Goal: Transaction & Acquisition: Purchase product/service

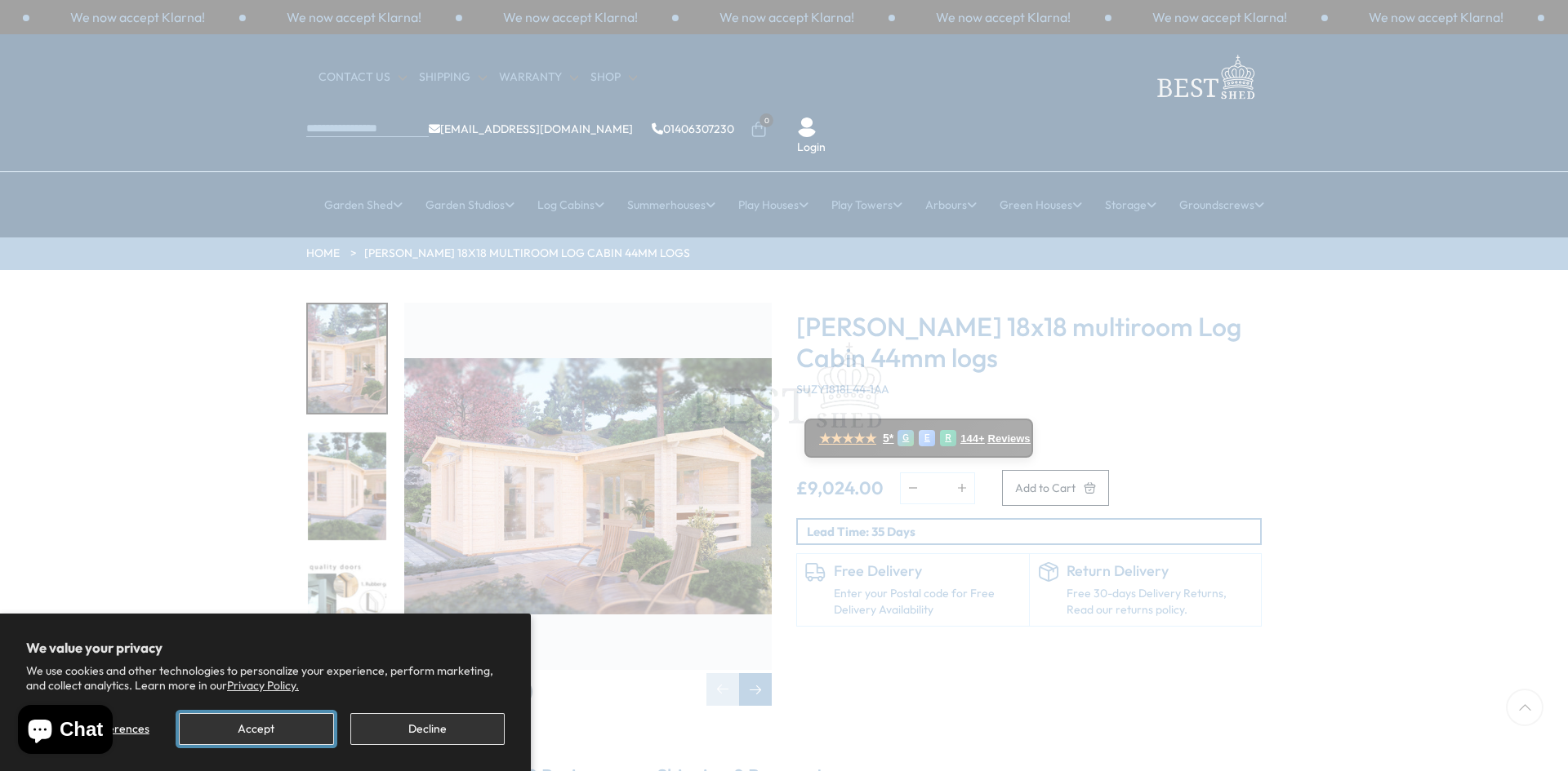
click at [297, 720] on button "Accept" at bounding box center [256, 729] width 154 height 32
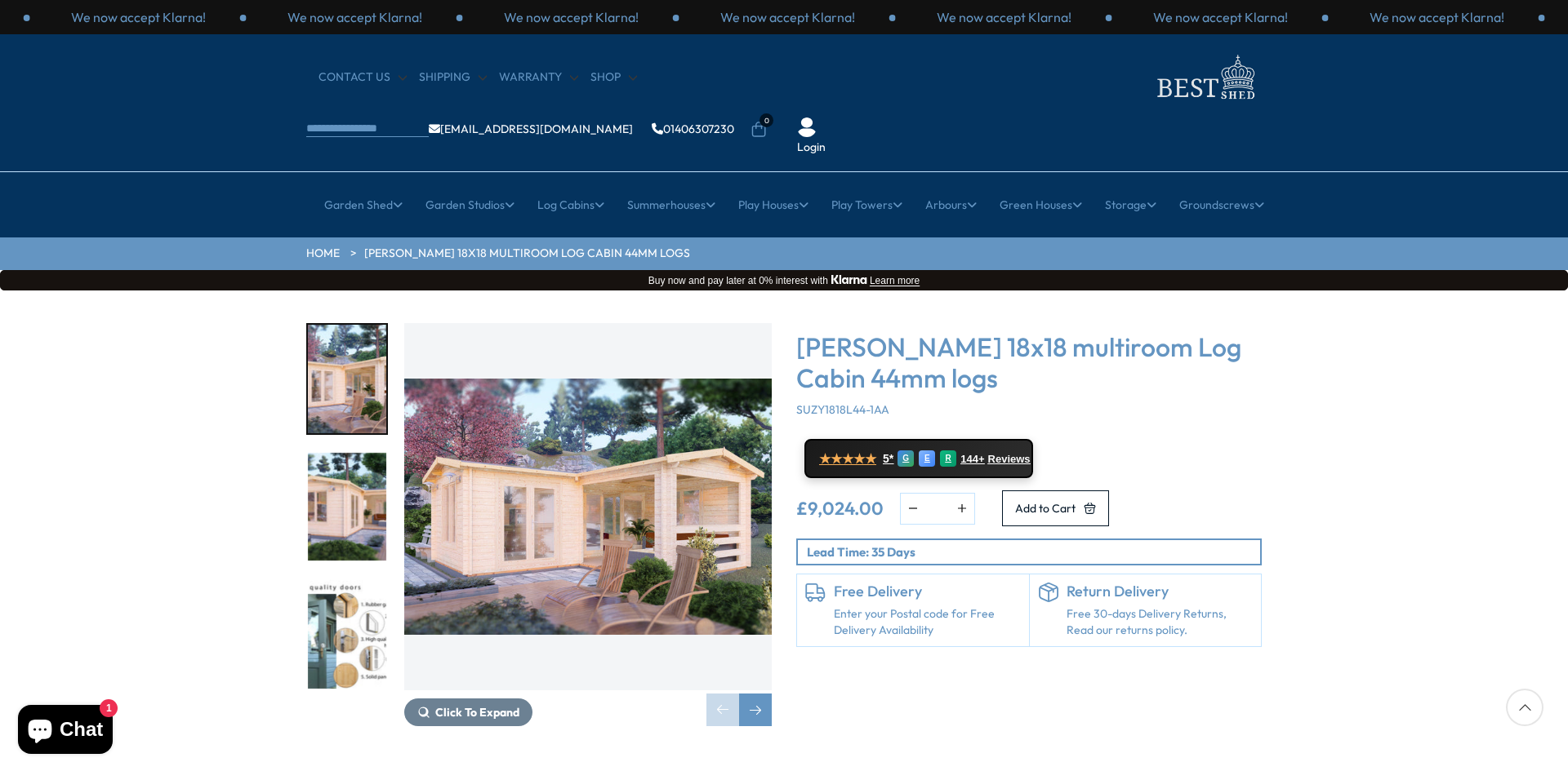
click at [351, 457] on img "2 / 7" at bounding box center [347, 507] width 78 height 109
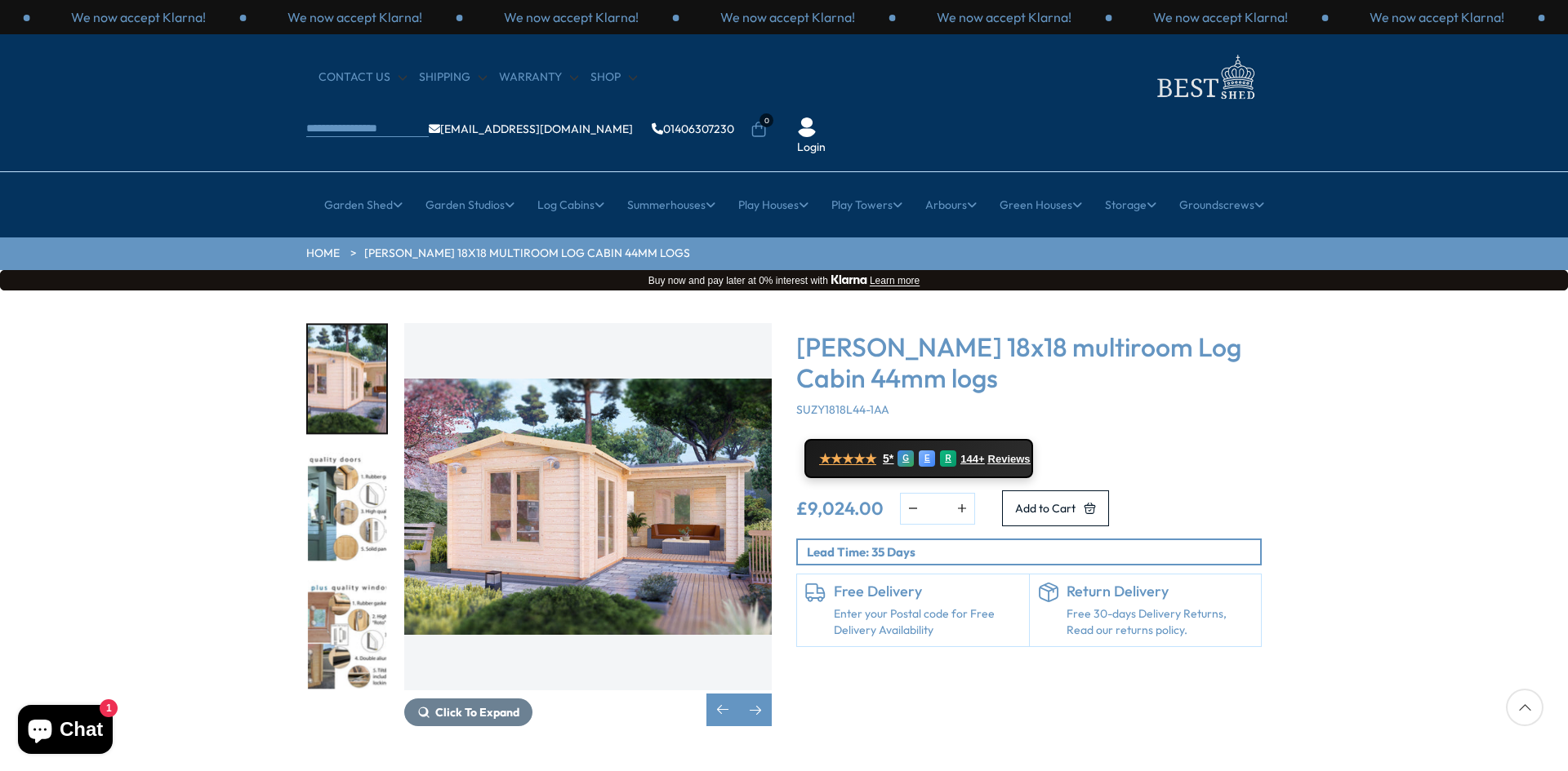
click at [351, 457] on img "3 / 7" at bounding box center [347, 507] width 78 height 109
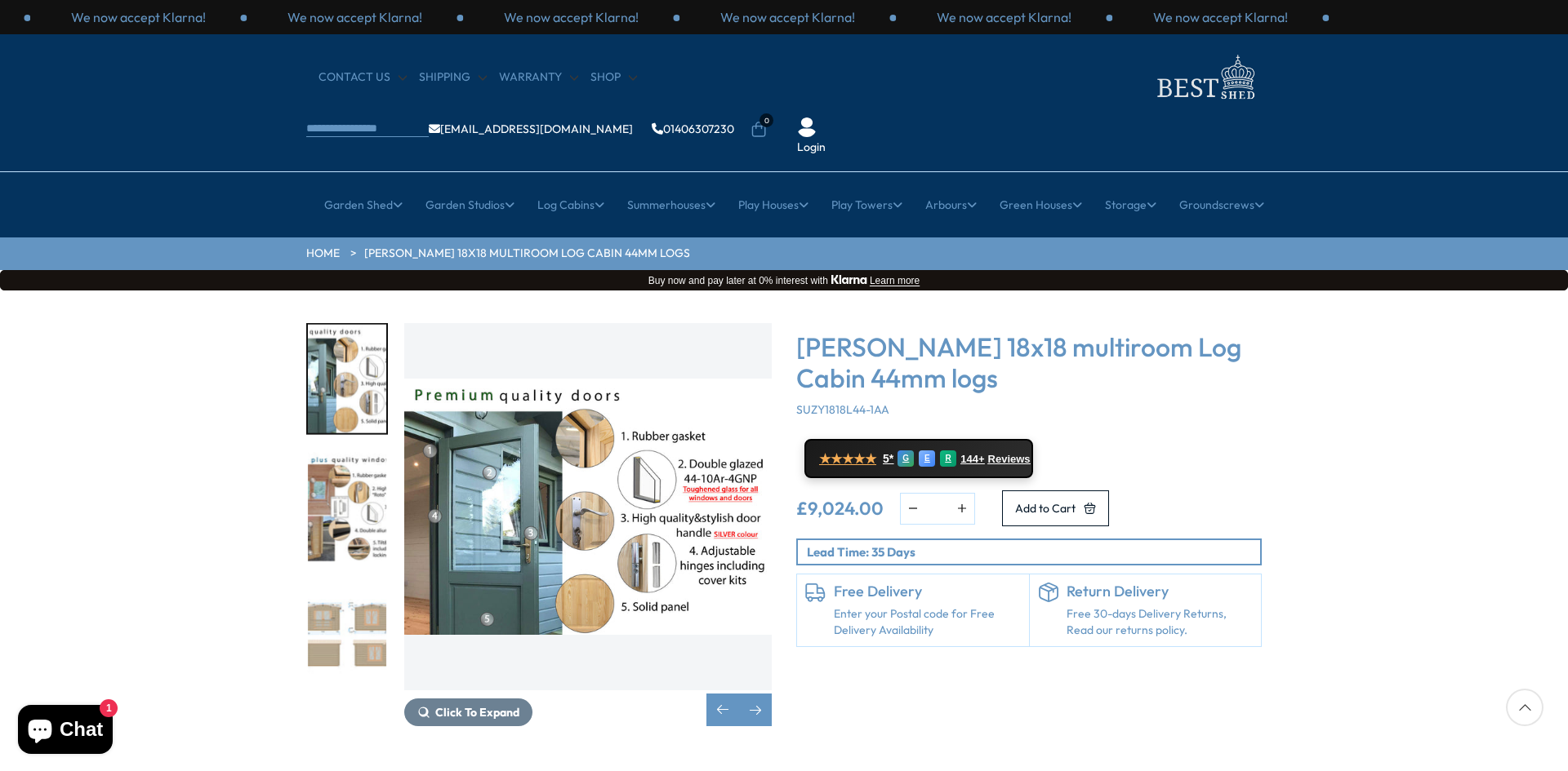
click at [351, 457] on img "4 / 7" at bounding box center [347, 507] width 78 height 109
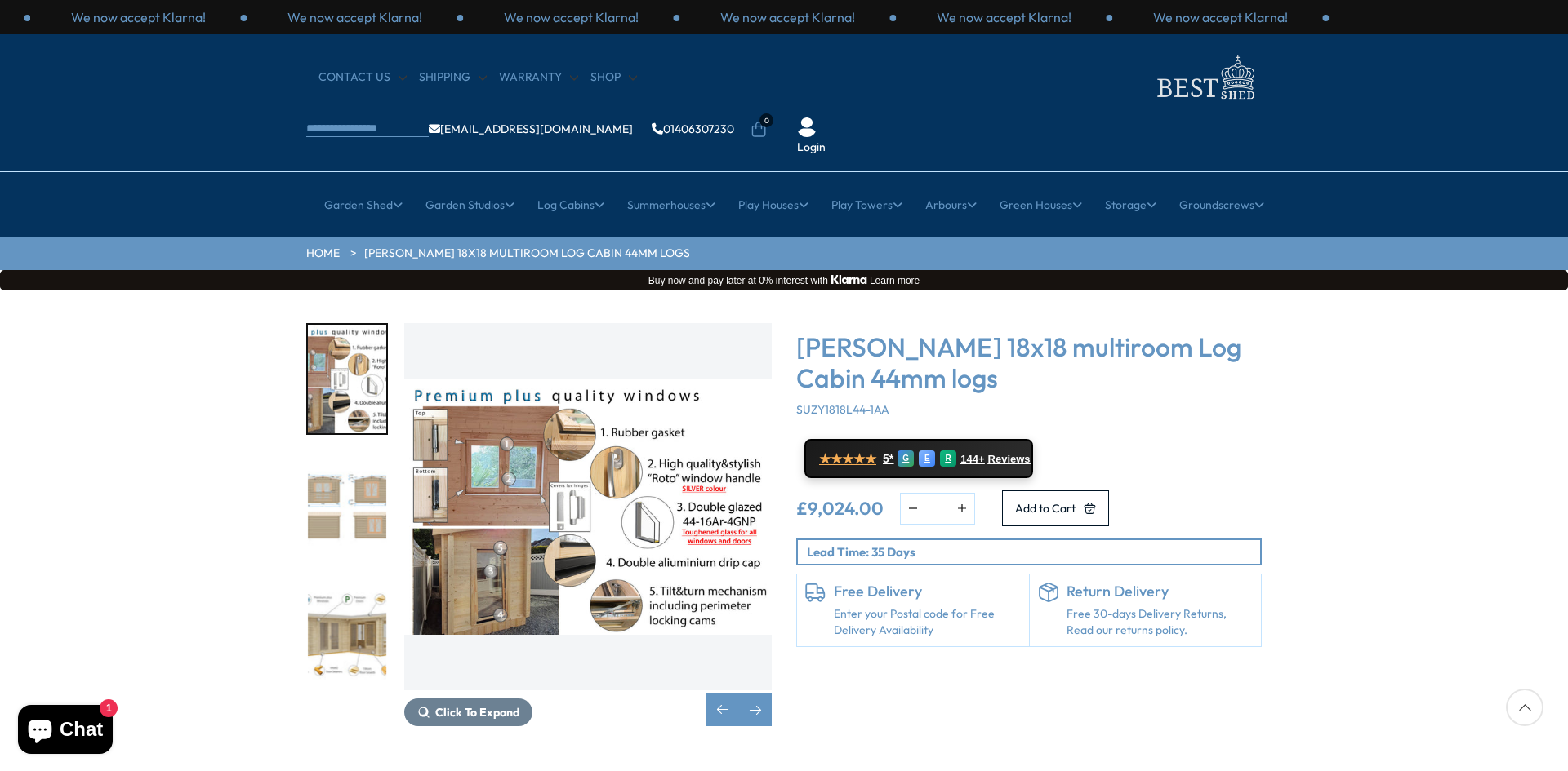
click at [351, 457] on img "5 / 7" at bounding box center [347, 507] width 78 height 109
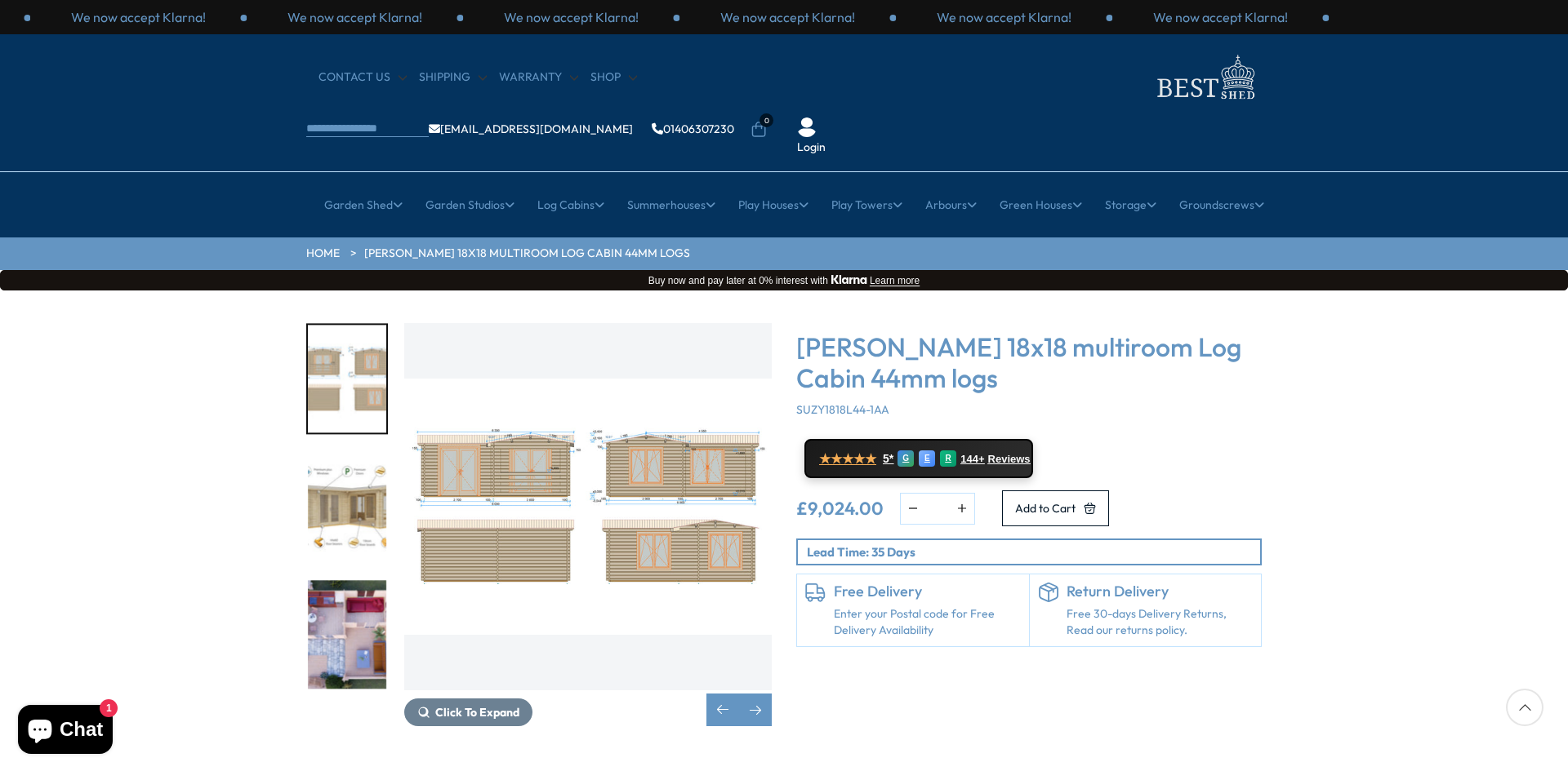
click at [351, 457] on img "6 / 7" at bounding box center [347, 507] width 78 height 109
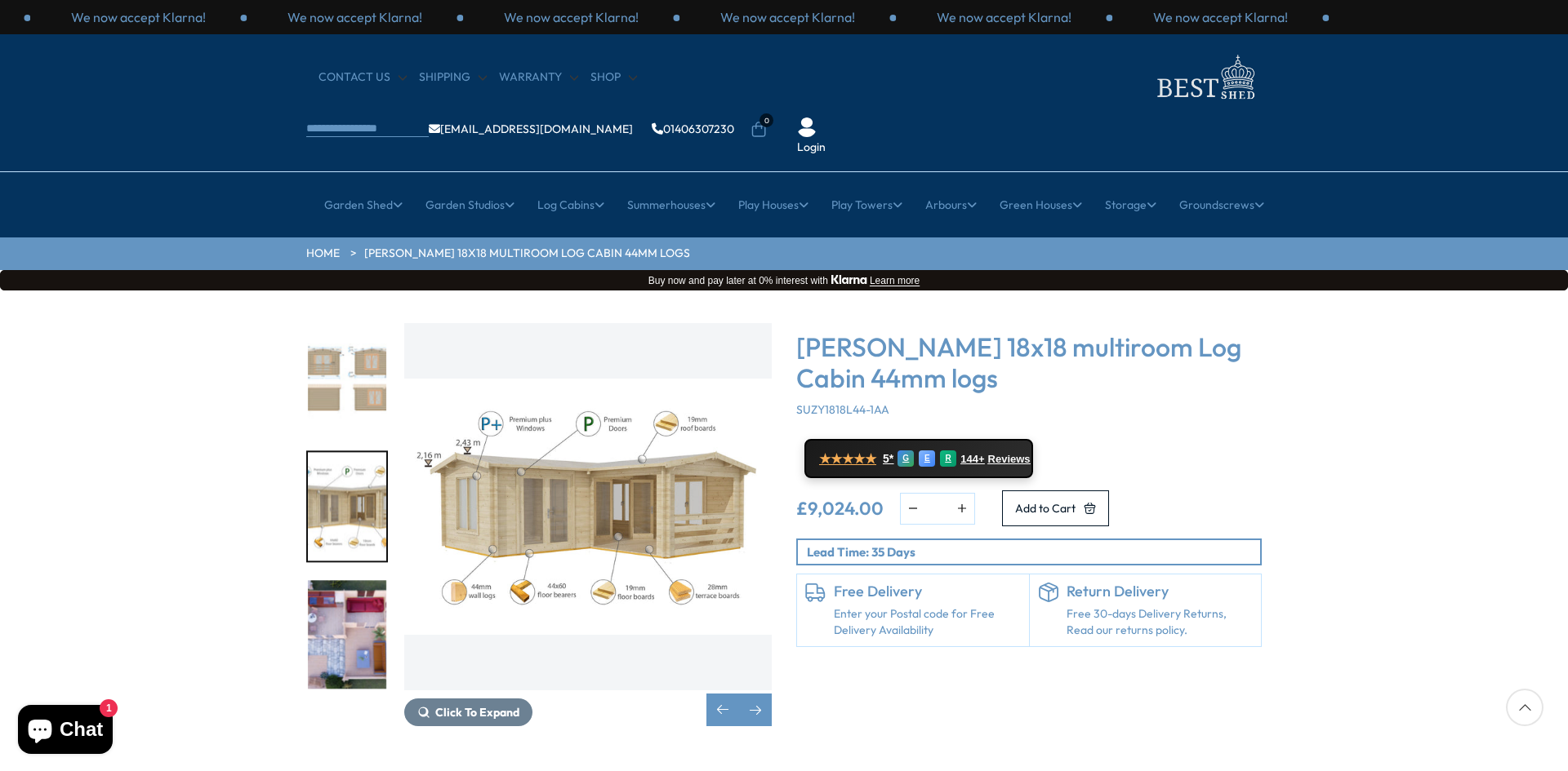
click at [325, 596] on img "7 / 7" at bounding box center [347, 635] width 78 height 109
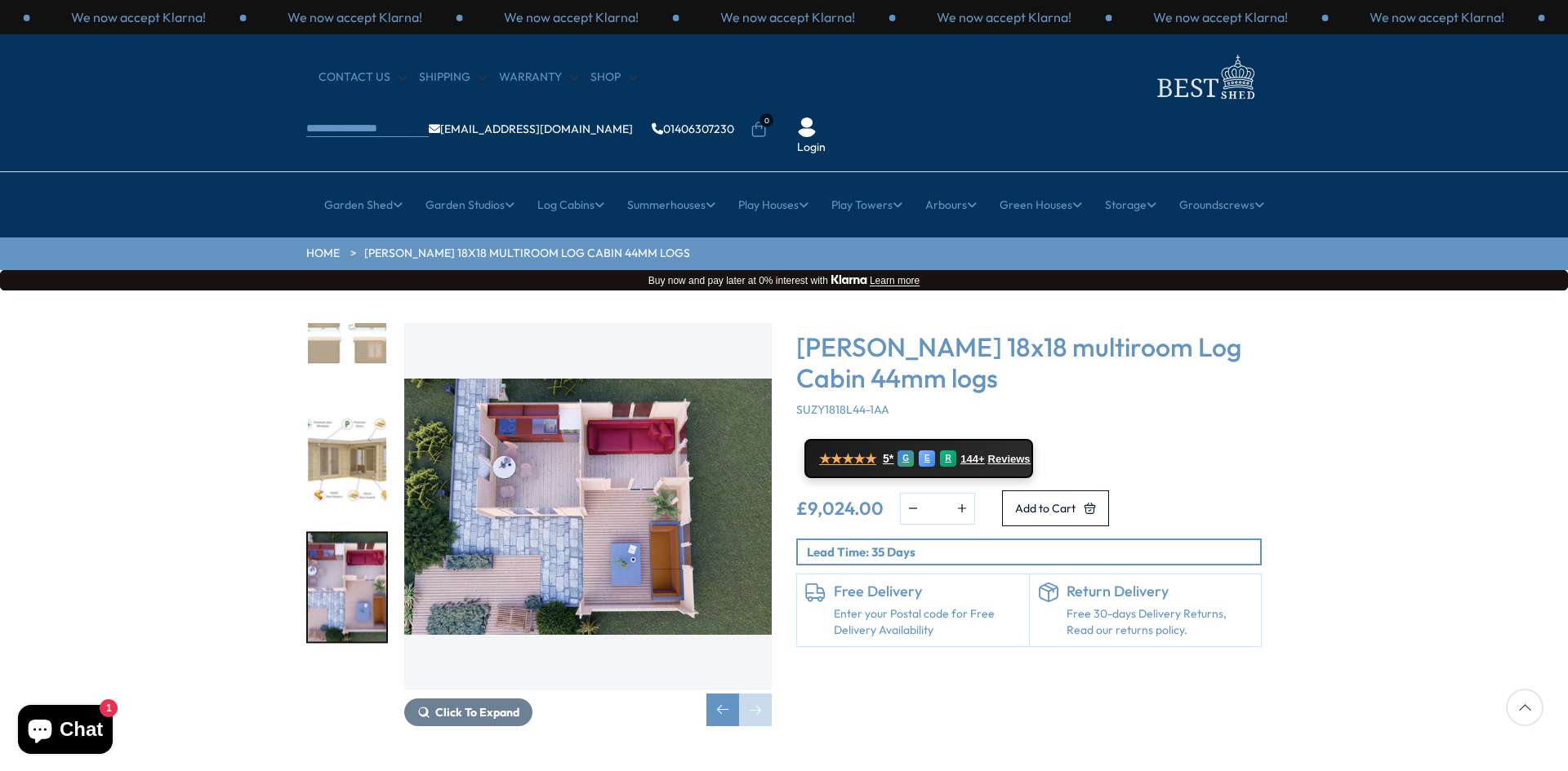
click at [355, 533] on img "7 / 7" at bounding box center [347, 587] width 78 height 109
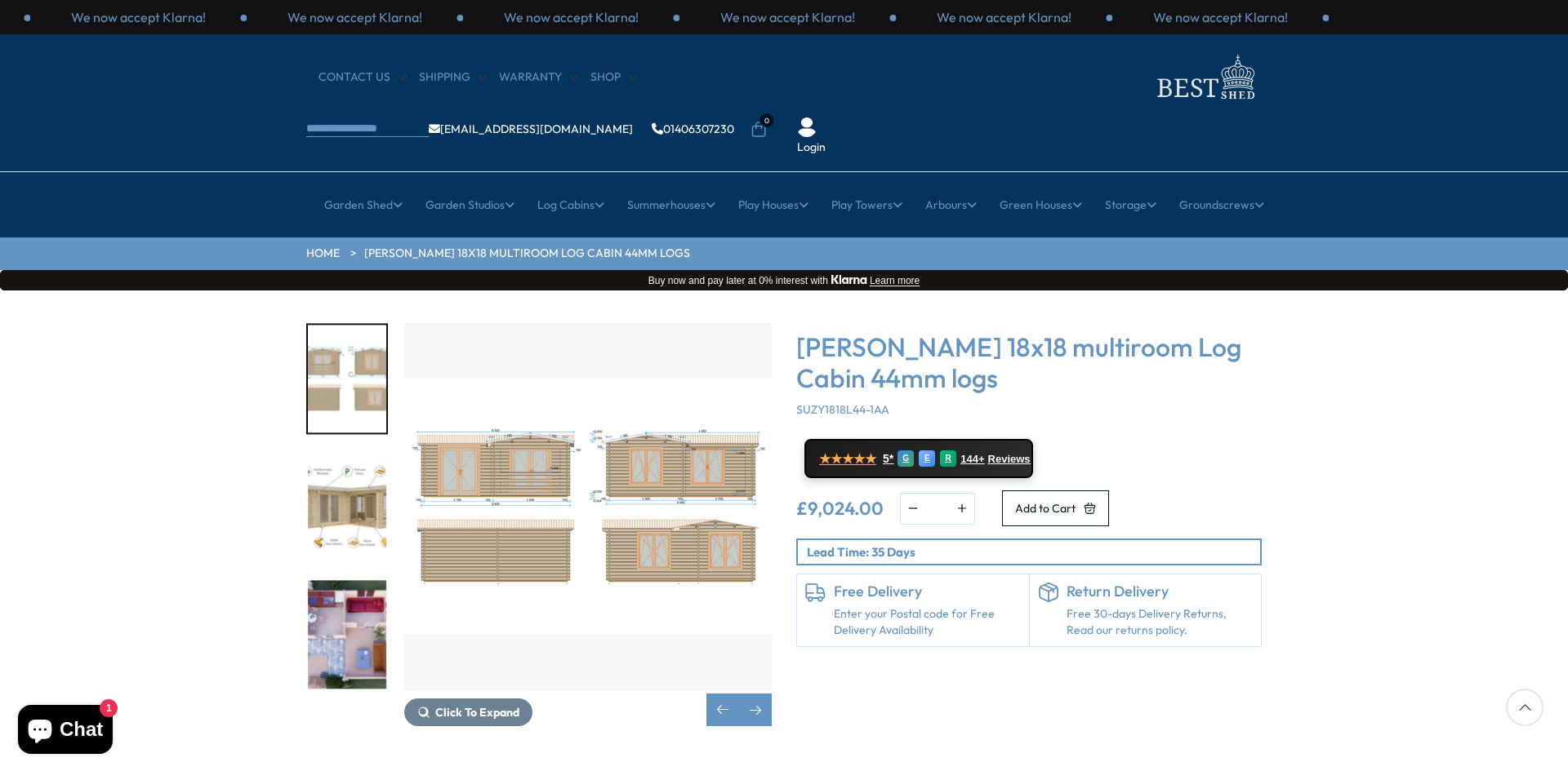
click at [342, 581] on img "7 / 7" at bounding box center [347, 635] width 78 height 109
